Goal: Find specific page/section: Find specific page/section

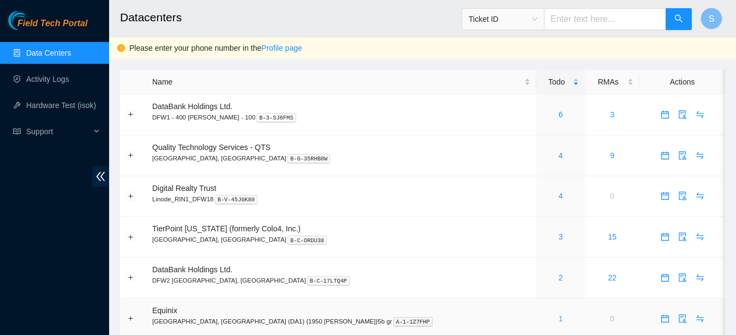
click at [559, 315] on link "1" at bounding box center [561, 318] width 4 height 9
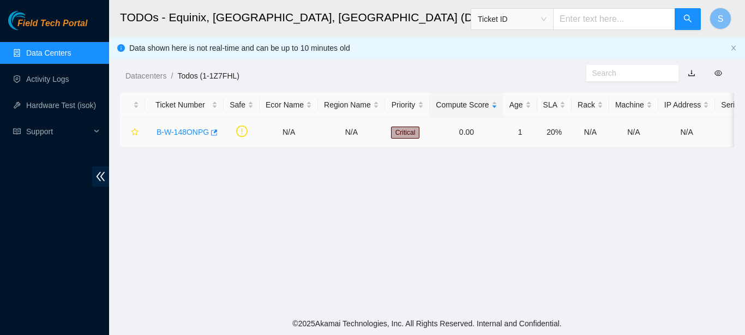
click at [169, 130] on link "B-W-148ONPG" at bounding box center [183, 132] width 52 height 9
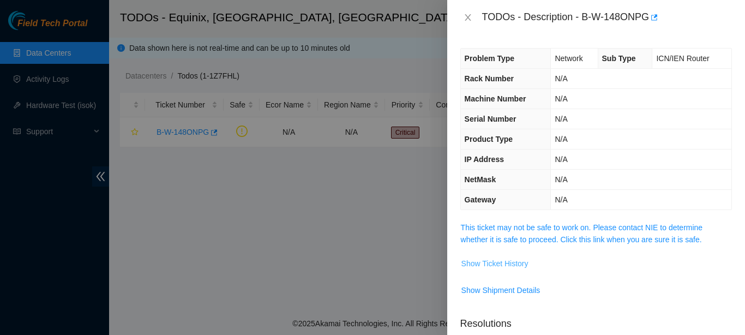
click at [518, 262] on span "Show Ticket History" at bounding box center [495, 264] width 67 height 12
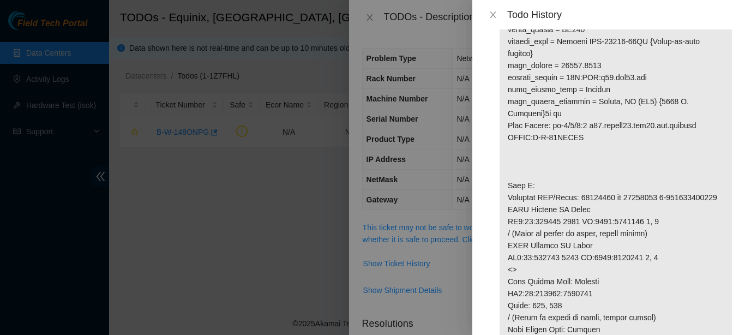
scroll to position [189, 0]
